Goal: Find specific page/section

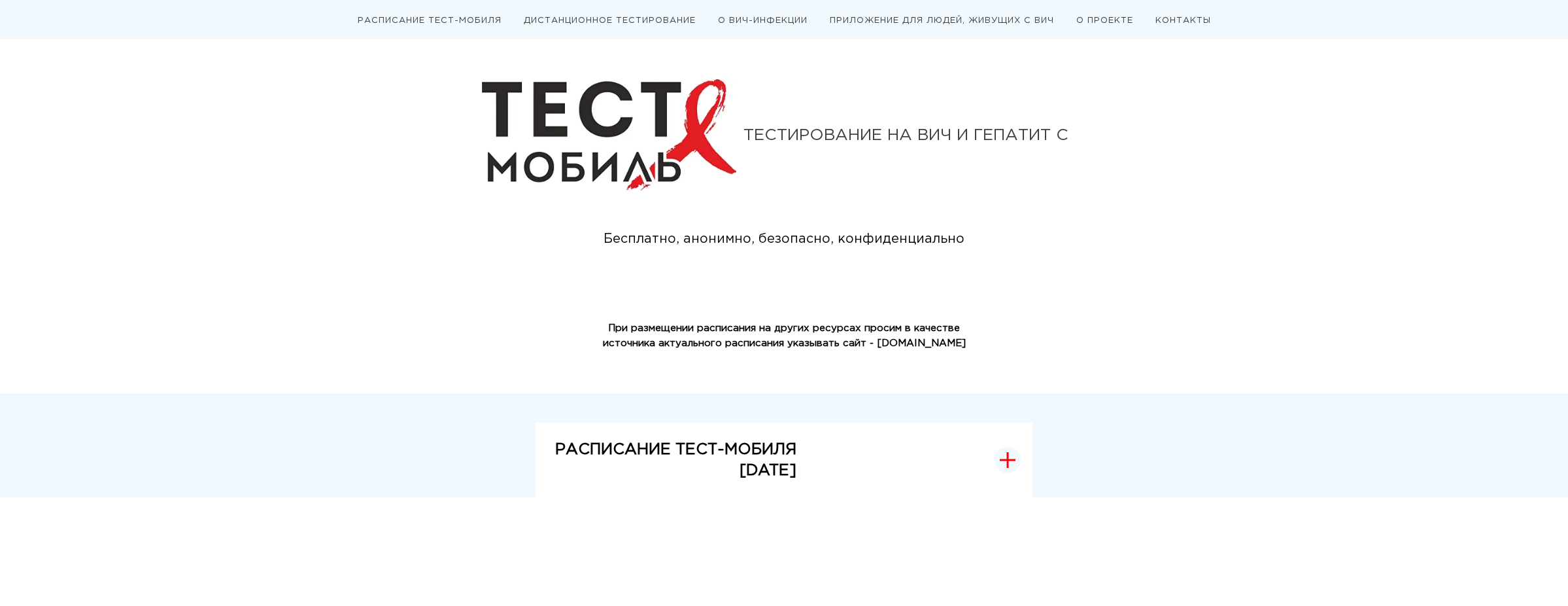
click at [770, 465] on p "[DATE]" at bounding box center [676, 470] width 241 height 21
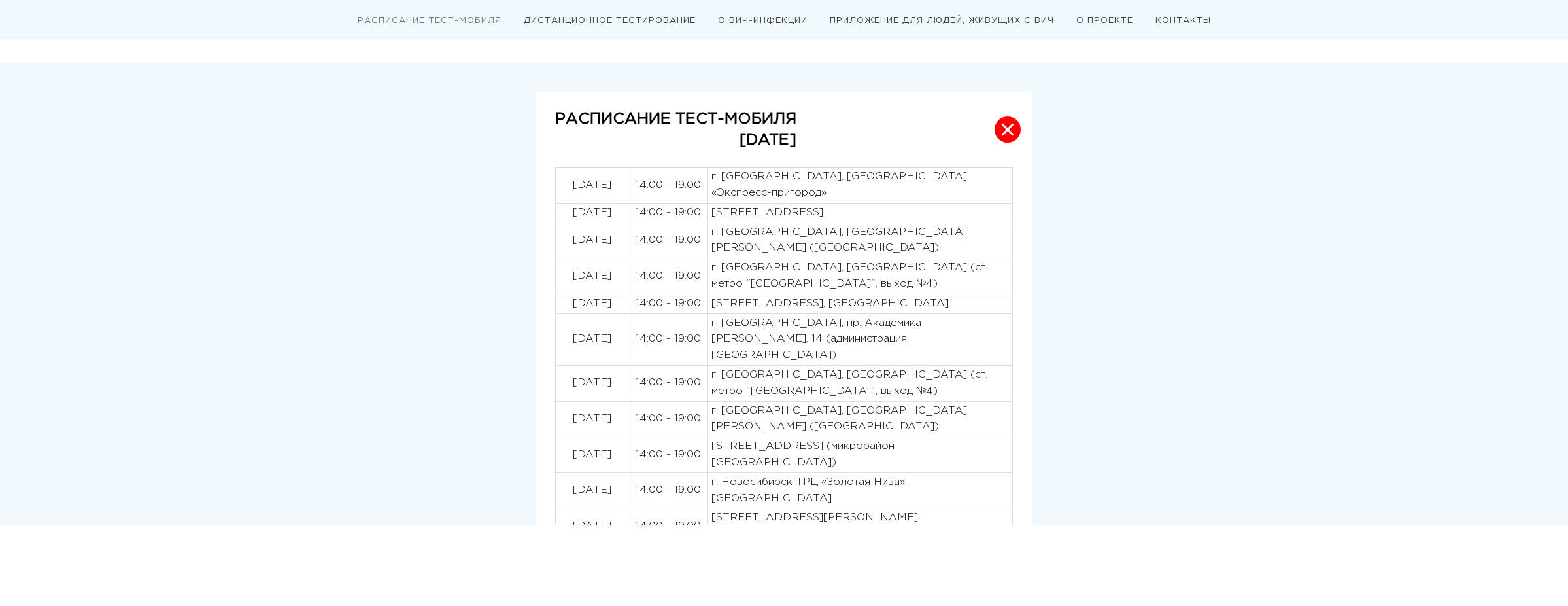
scroll to position [224, 0]
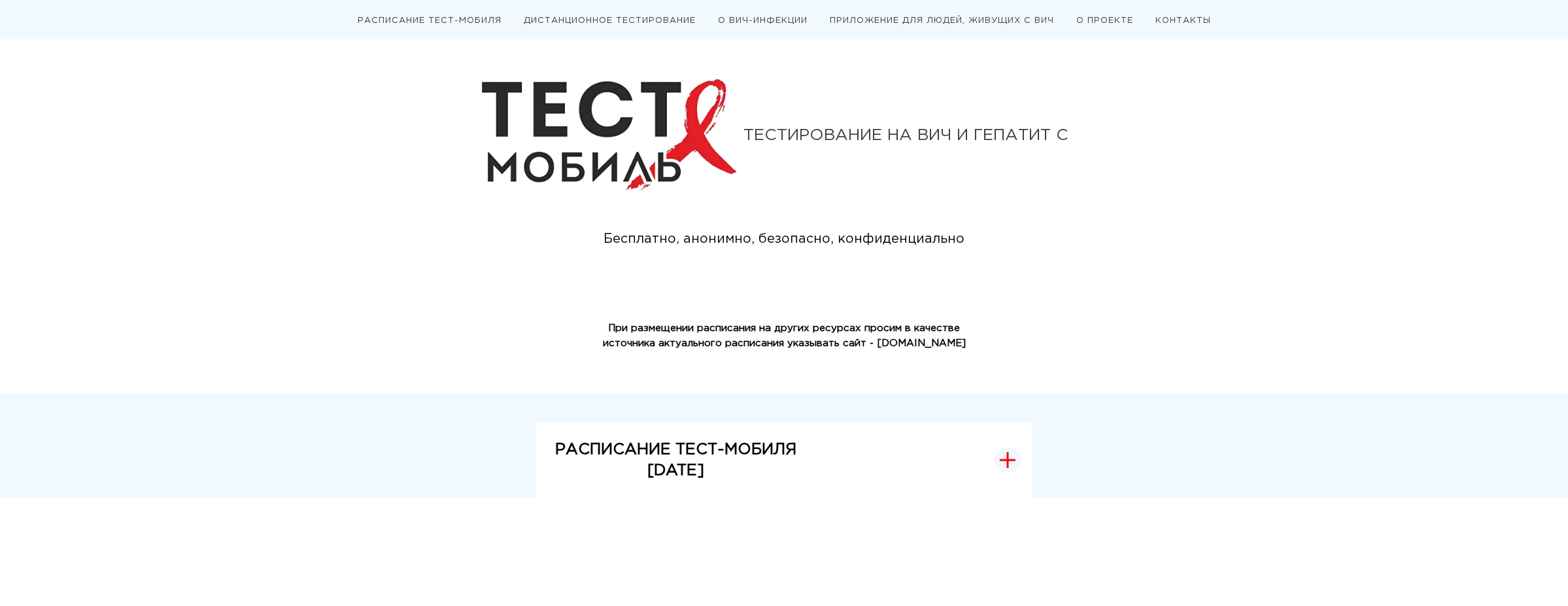
click at [790, 461] on p "[DATE]" at bounding box center [676, 470] width 241 height 21
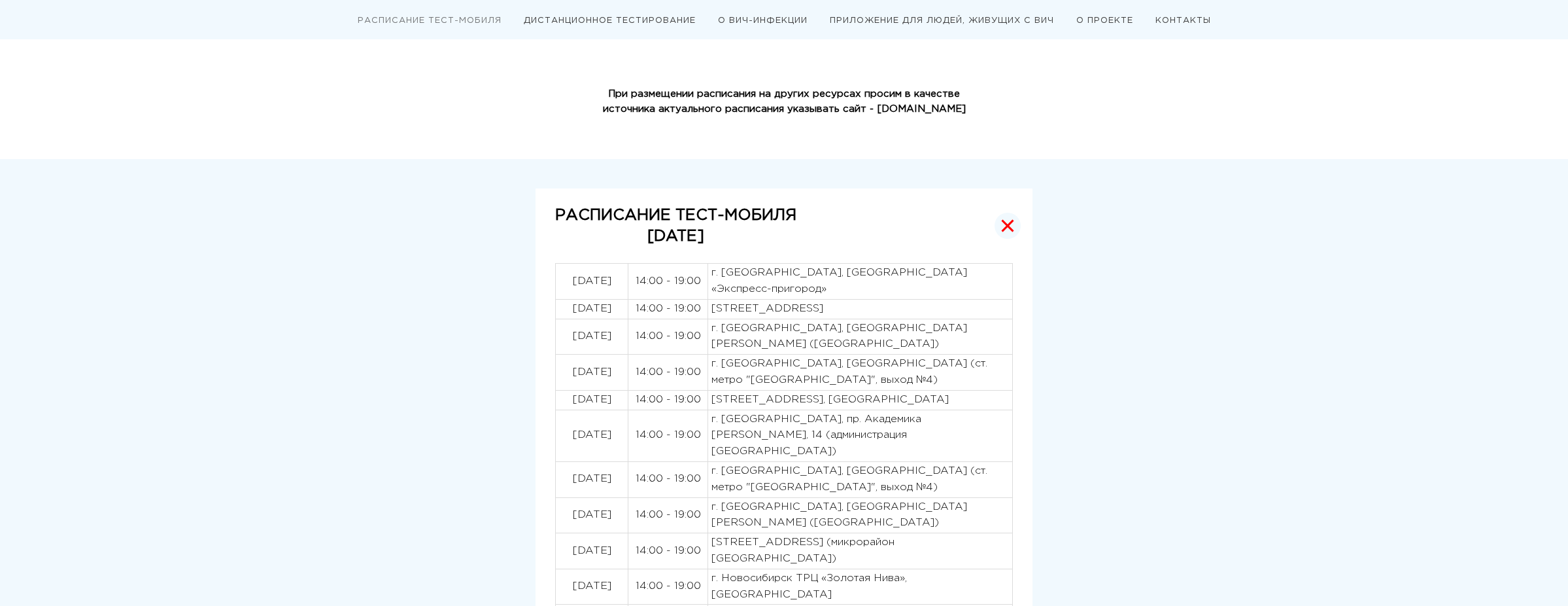
scroll to position [142, 0]
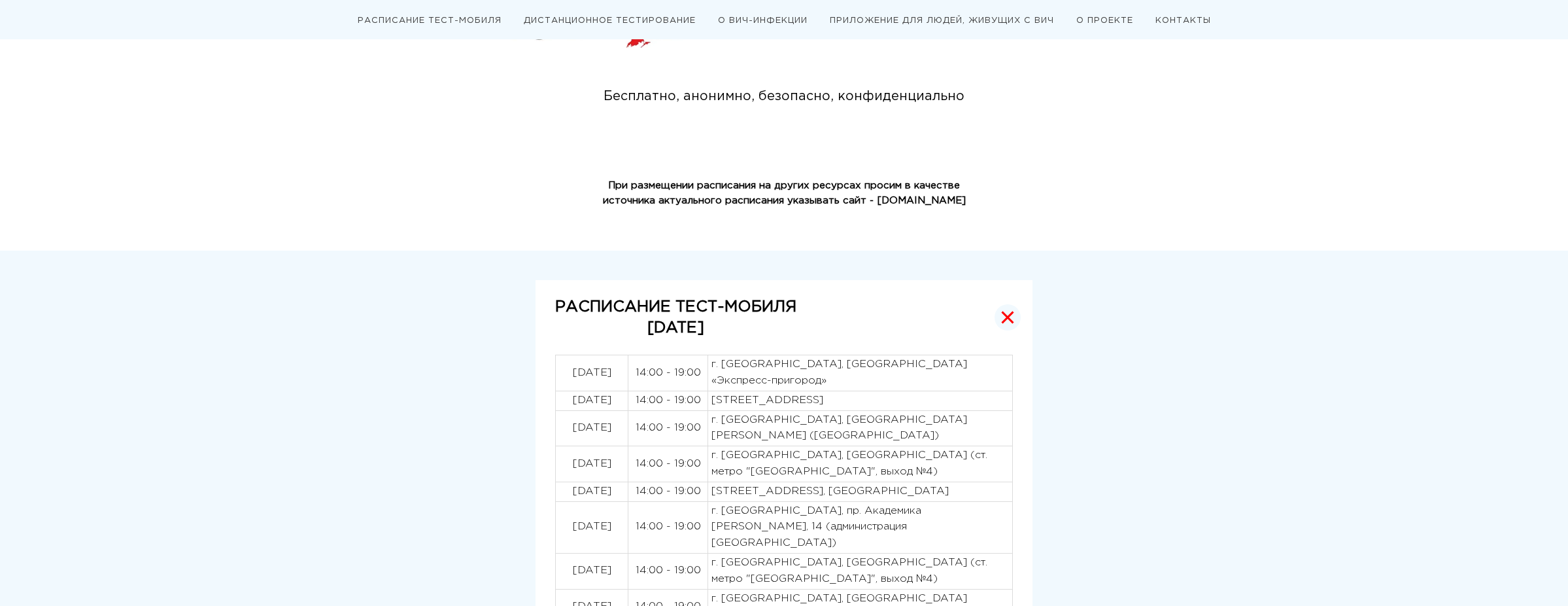
click at [790, 299] on strong "РАСПИСАНИЕ ТЕСТ-МОБИЛЯ" at bounding box center [676, 307] width 241 height 14
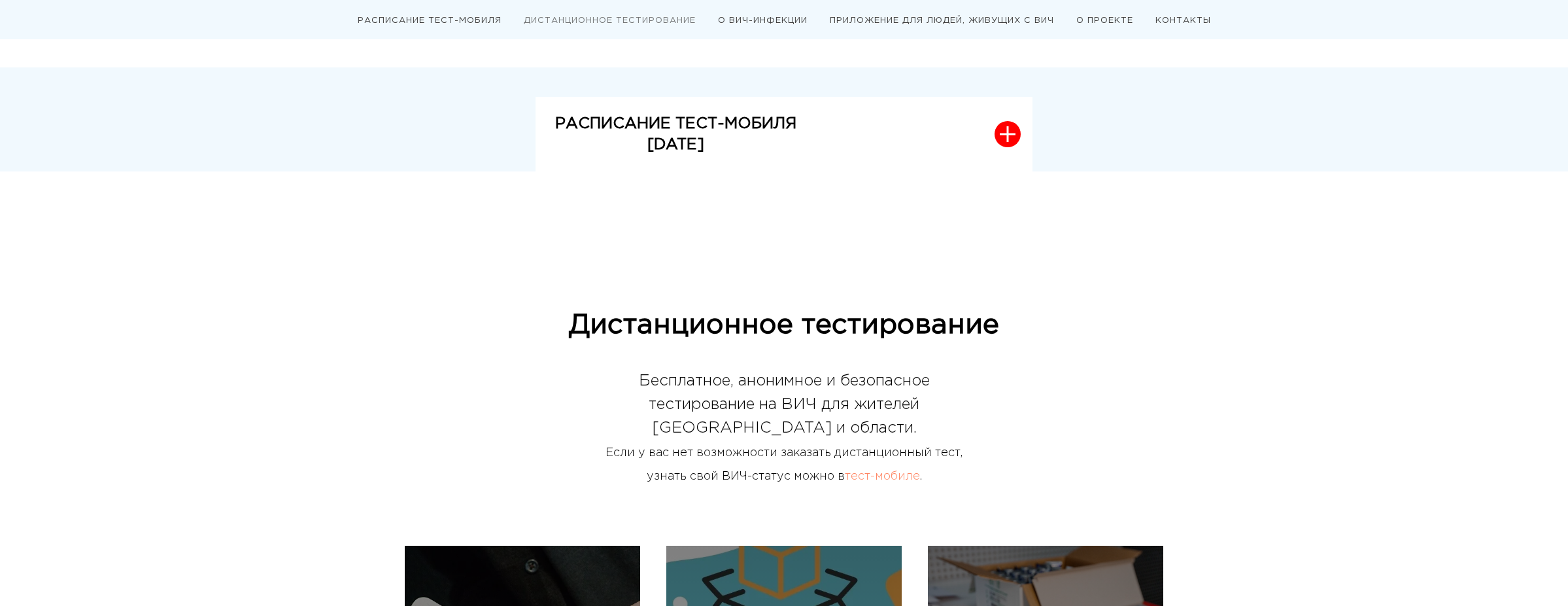
scroll to position [242, 0]
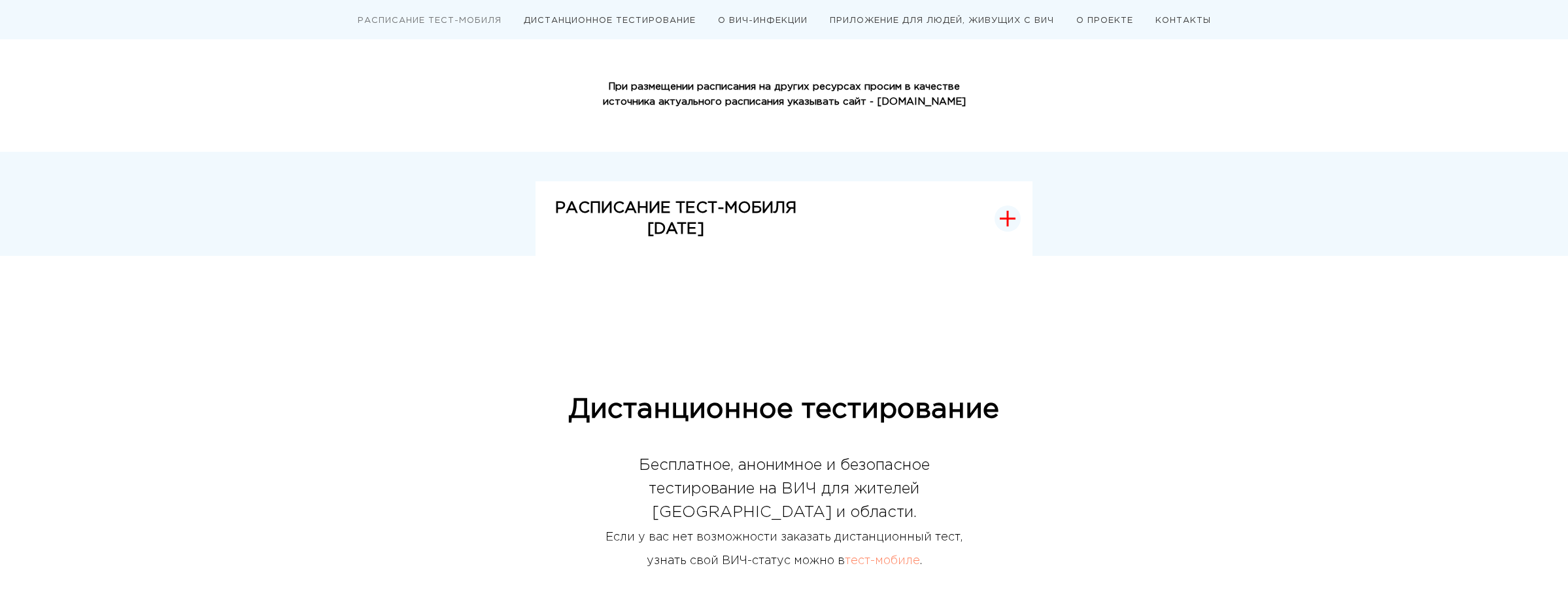
click at [747, 212] on strong "РАСПИСАНИЕ ТЕСТ-МОБИЛЯ" at bounding box center [676, 208] width 241 height 14
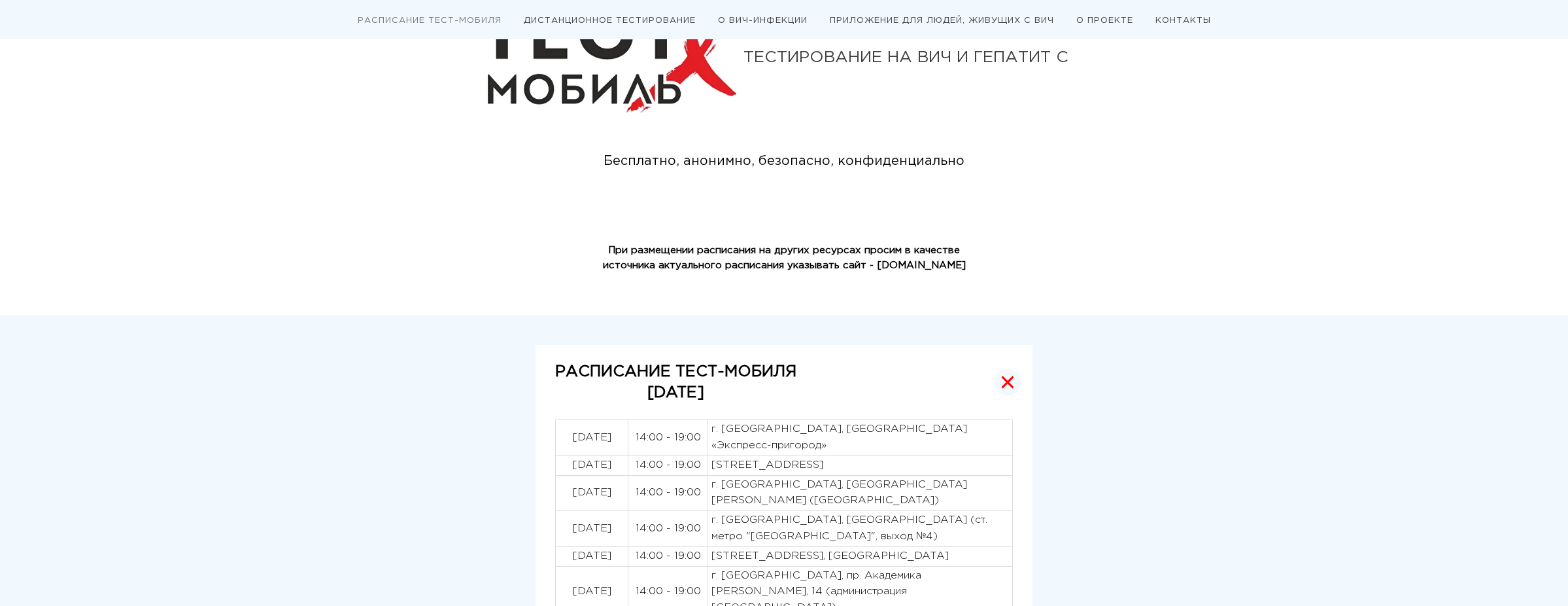
scroll to position [0, 0]
